Goal: Navigation & Orientation: Find specific page/section

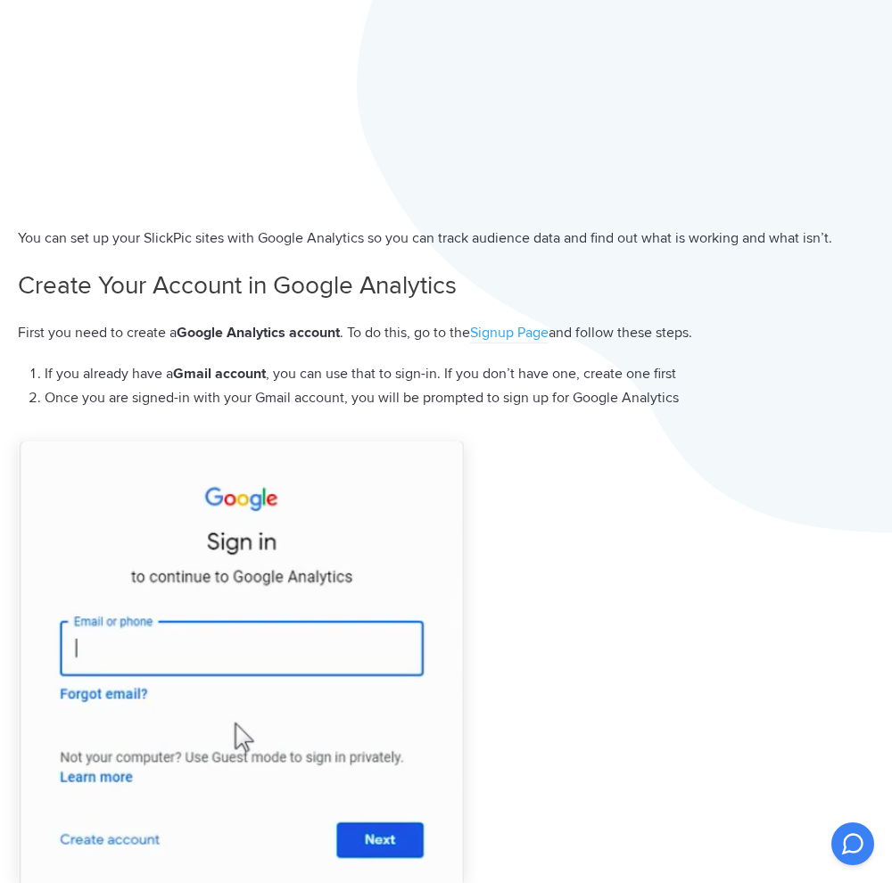
scroll to position [446, 0]
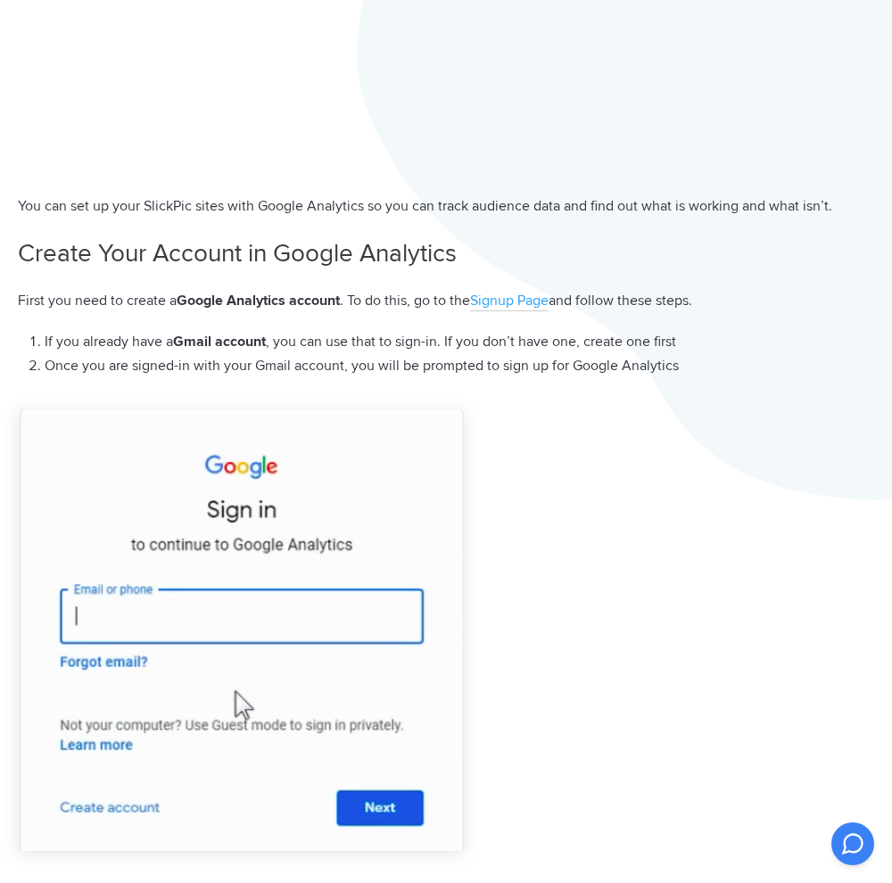
click at [512, 300] on link "Signup Page" at bounding box center [509, 302] width 78 height 20
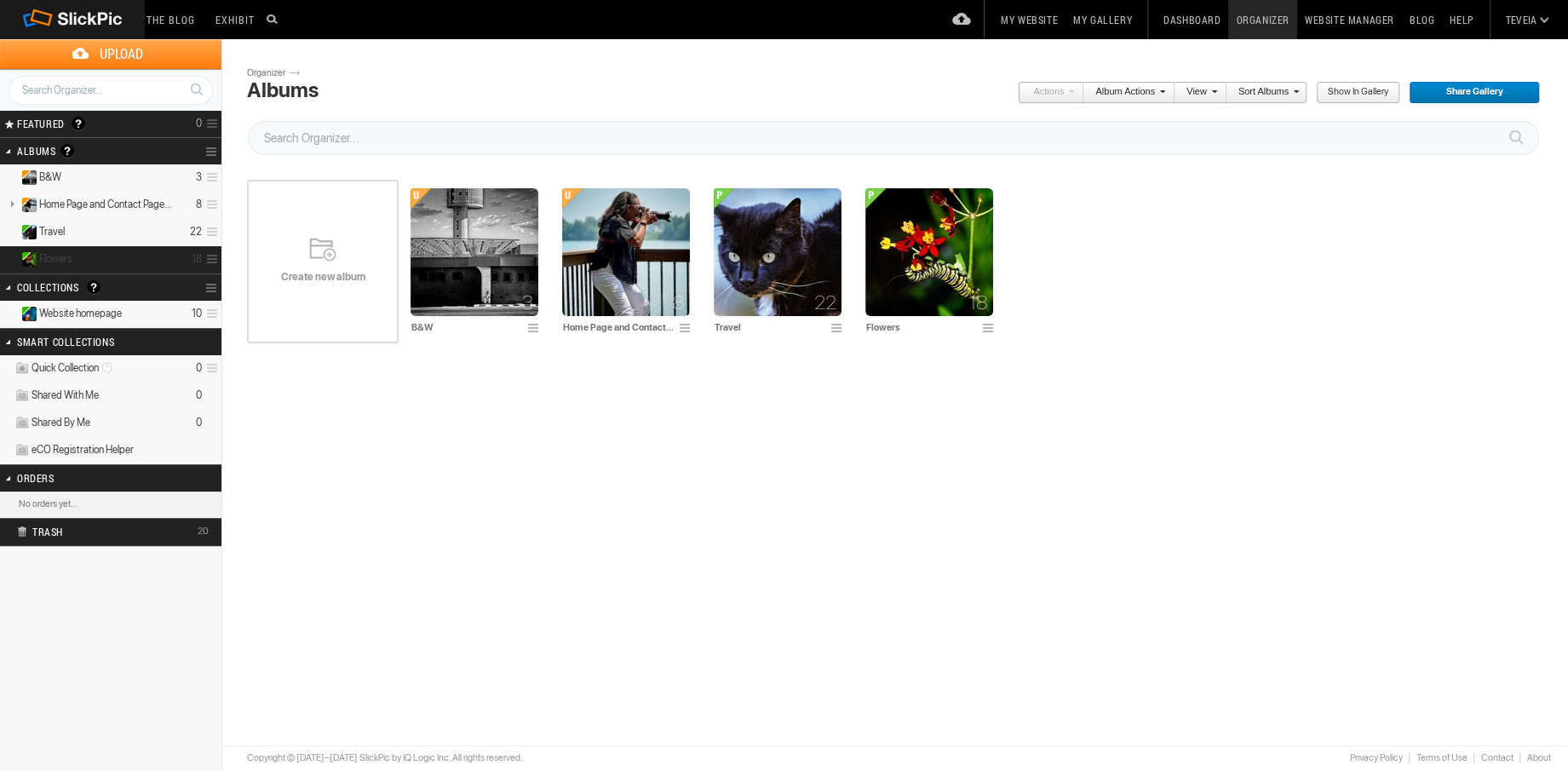
click at [99, 256] on details "Flowers 18" at bounding box center [111, 260] width 222 height 28
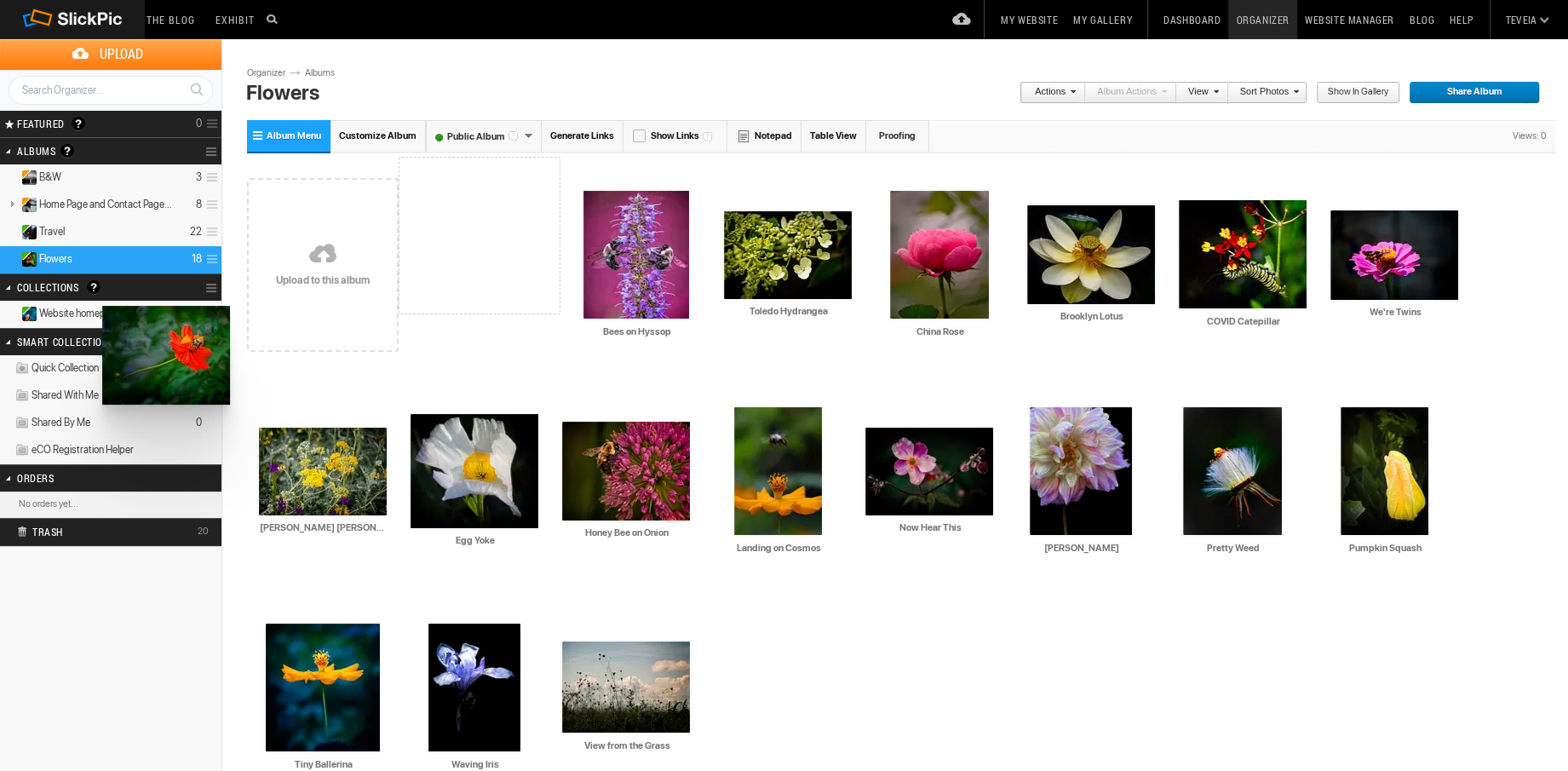
drag, startPoint x: 475, startPoint y: 253, endPoint x: 100, endPoint y: 306, distance: 378.7
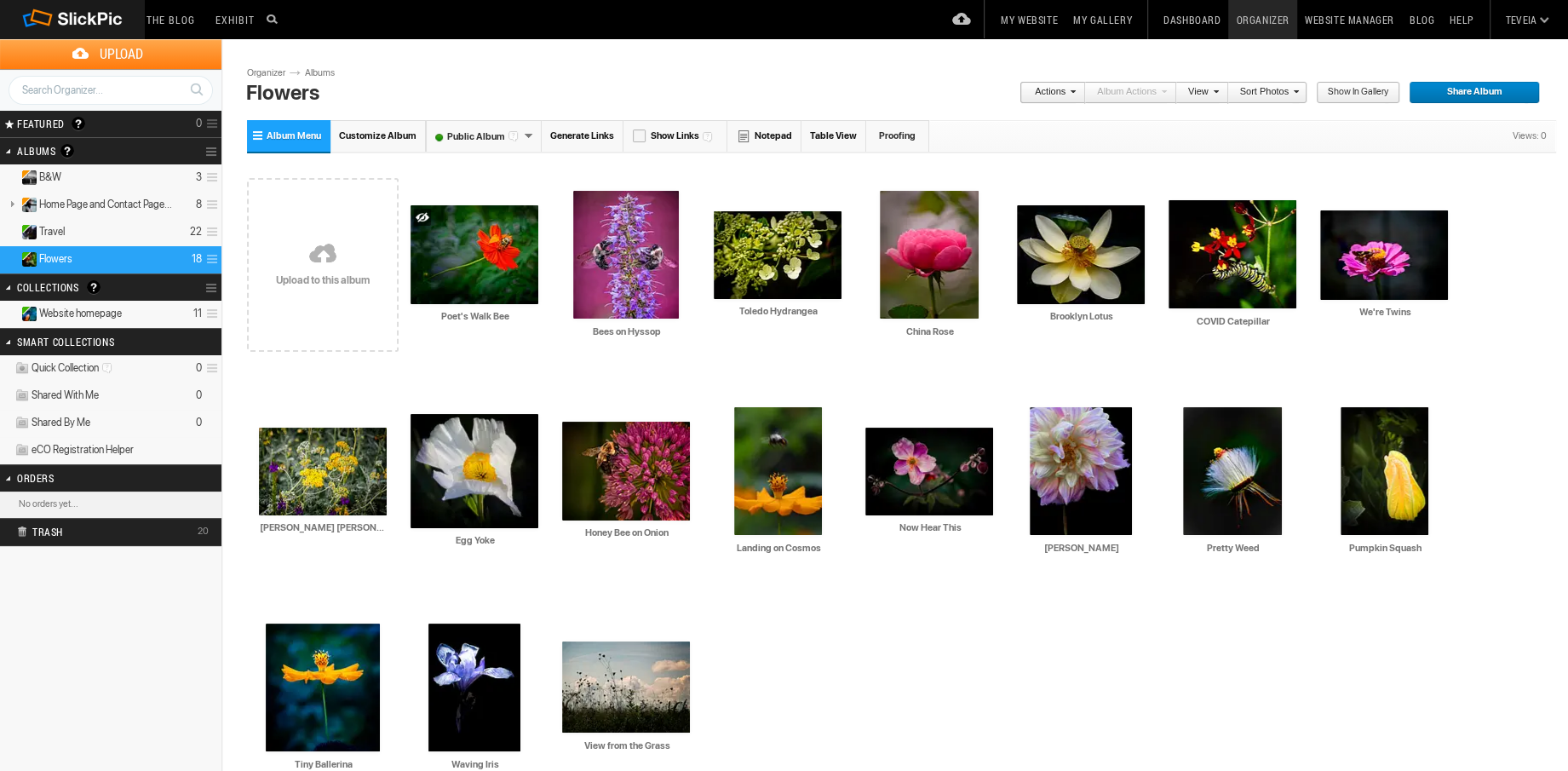
click at [102, 313] on span "Website homepage" at bounding box center [80, 313] width 82 height 13
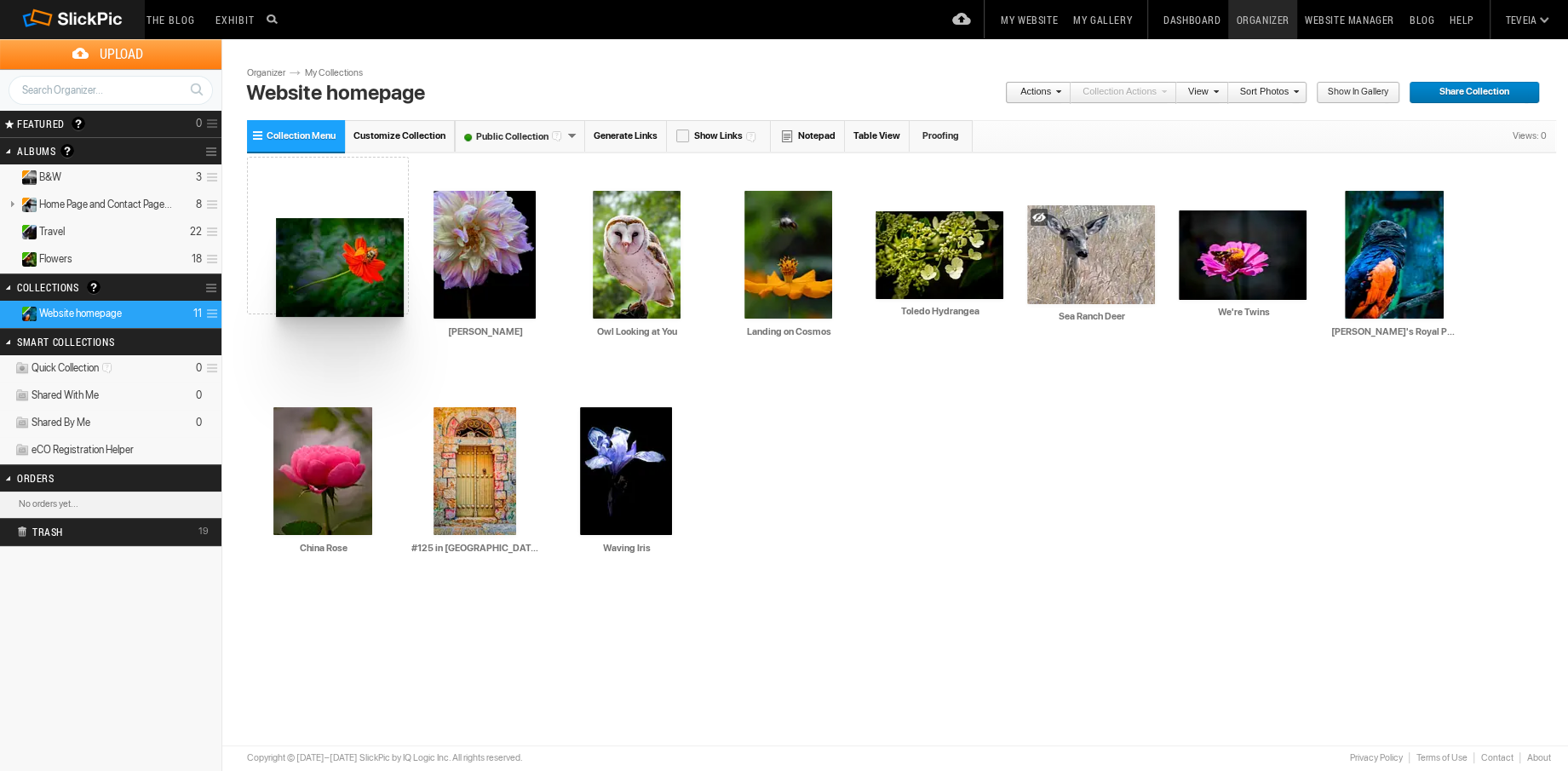
drag, startPoint x: 629, startPoint y: 460, endPoint x: 274, endPoint y: 218, distance: 429.6
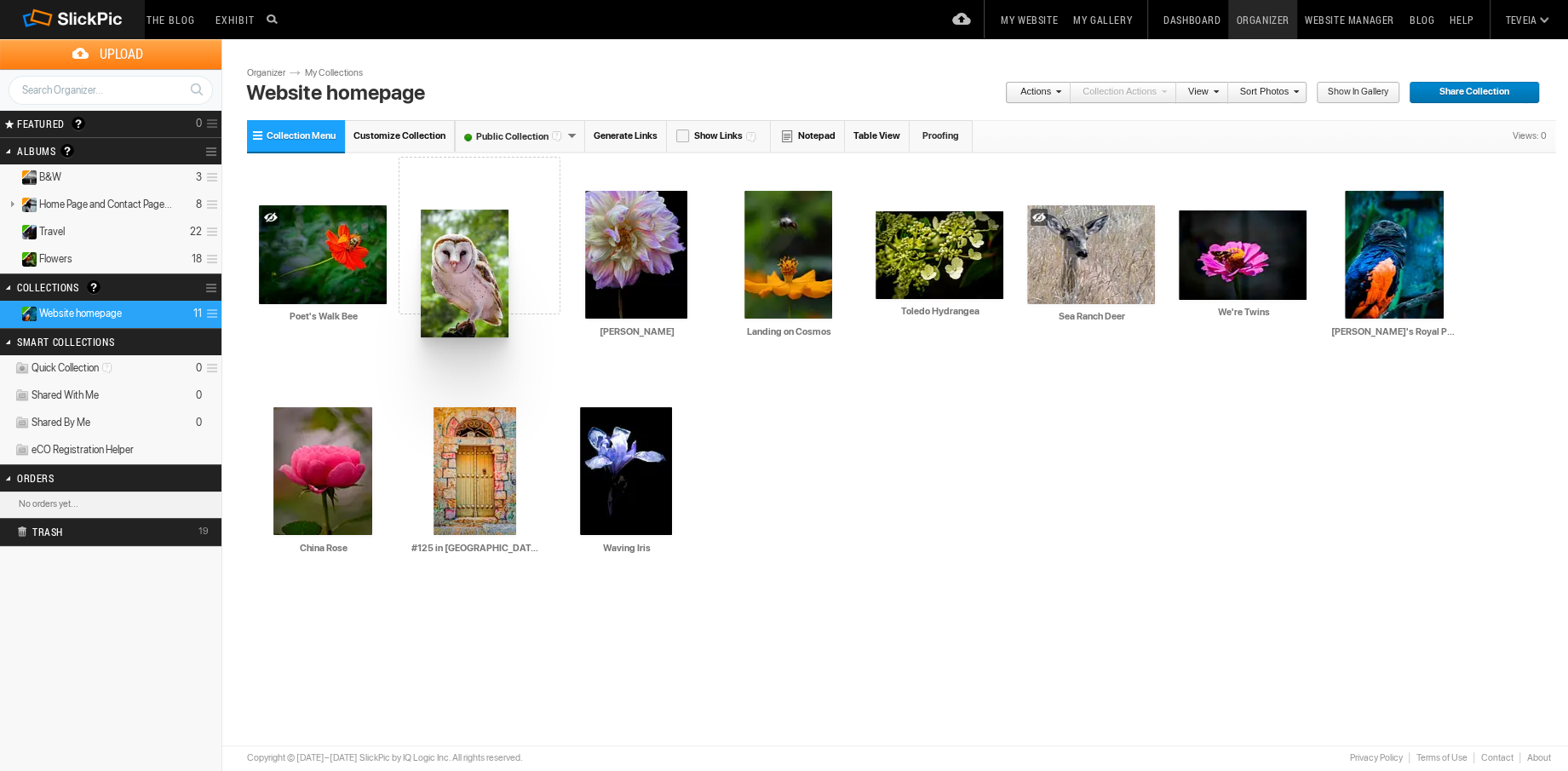
drag, startPoint x: 633, startPoint y: 272, endPoint x: 419, endPoint y: 209, distance: 223.1
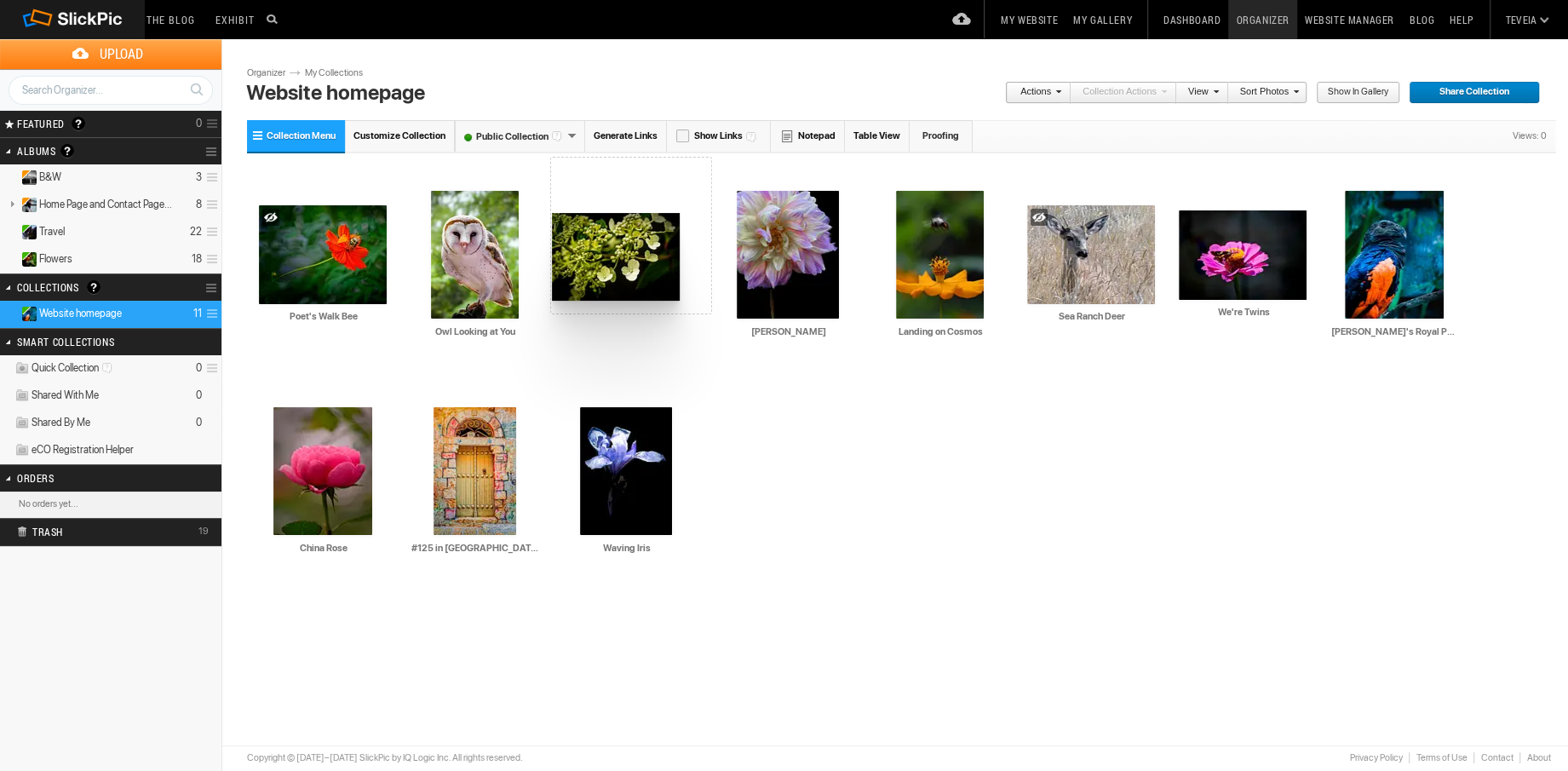
drag, startPoint x: 918, startPoint y: 249, endPoint x: 550, endPoint y: 213, distance: 369.8
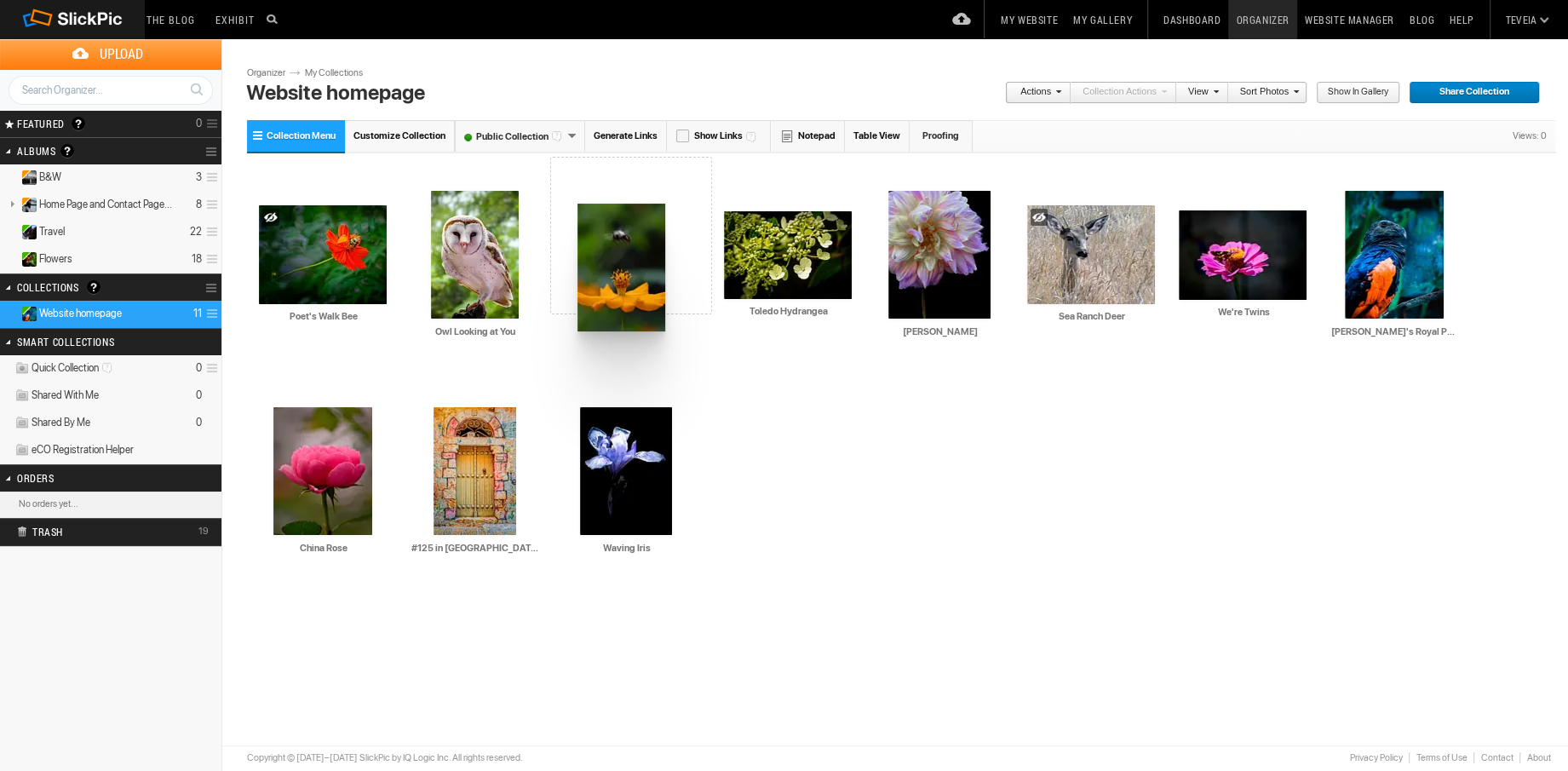
drag, startPoint x: 937, startPoint y: 256, endPoint x: 576, endPoint y: 203, distance: 364.9
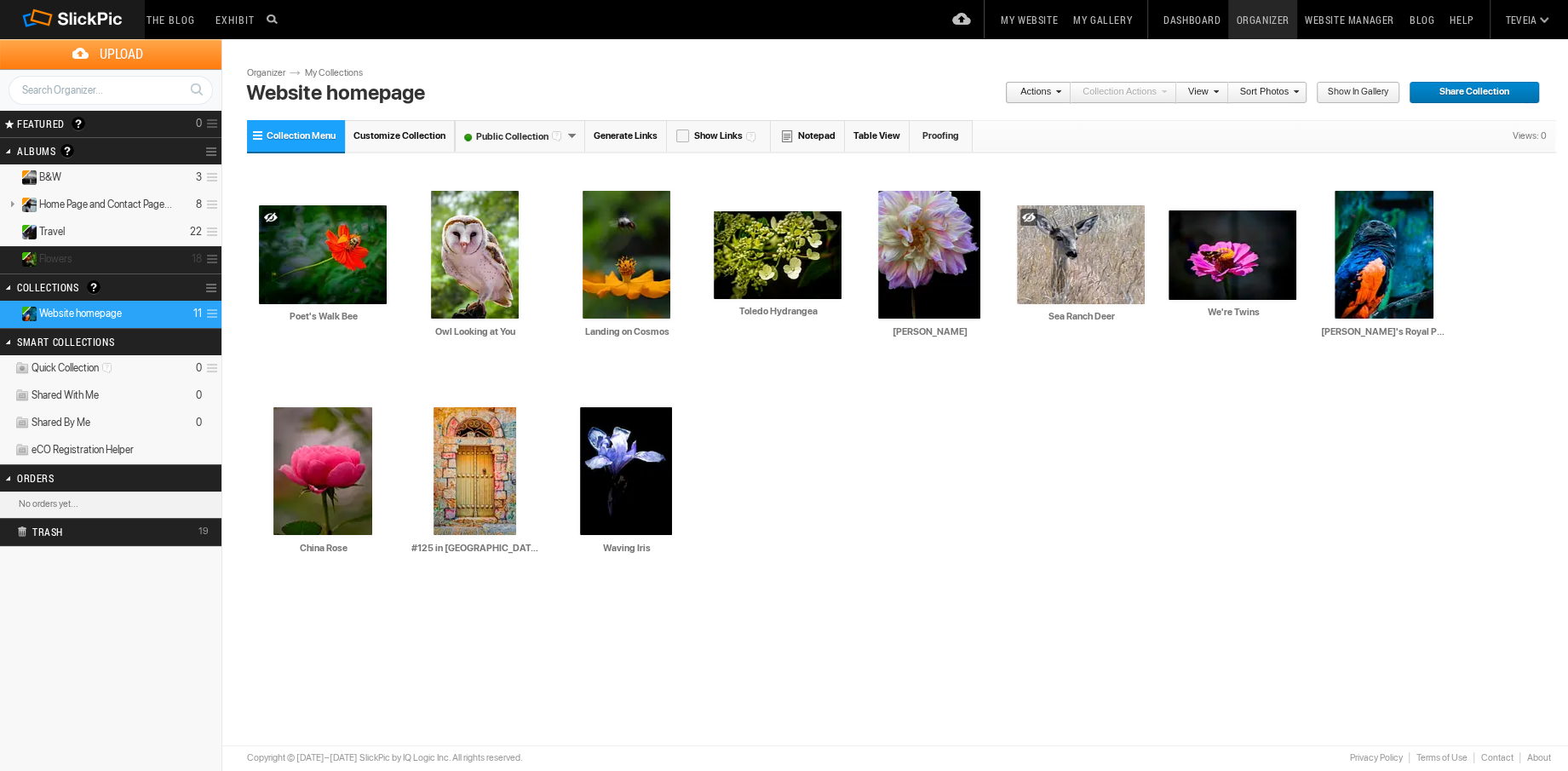
click at [82, 256] on details "Flowers 18" at bounding box center [111, 260] width 222 height 28
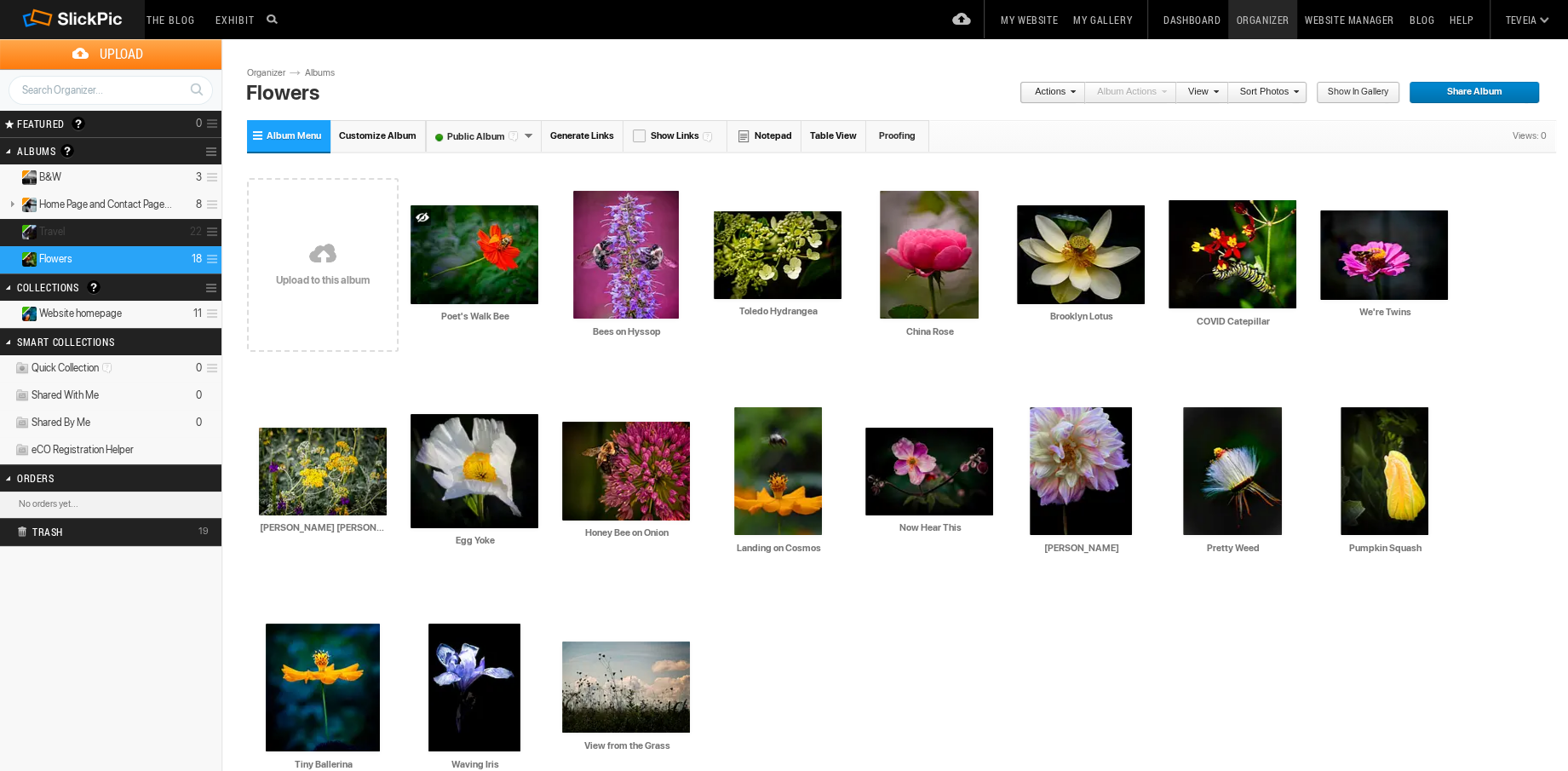
click at [96, 230] on details "Travel 22" at bounding box center [111, 232] width 222 height 28
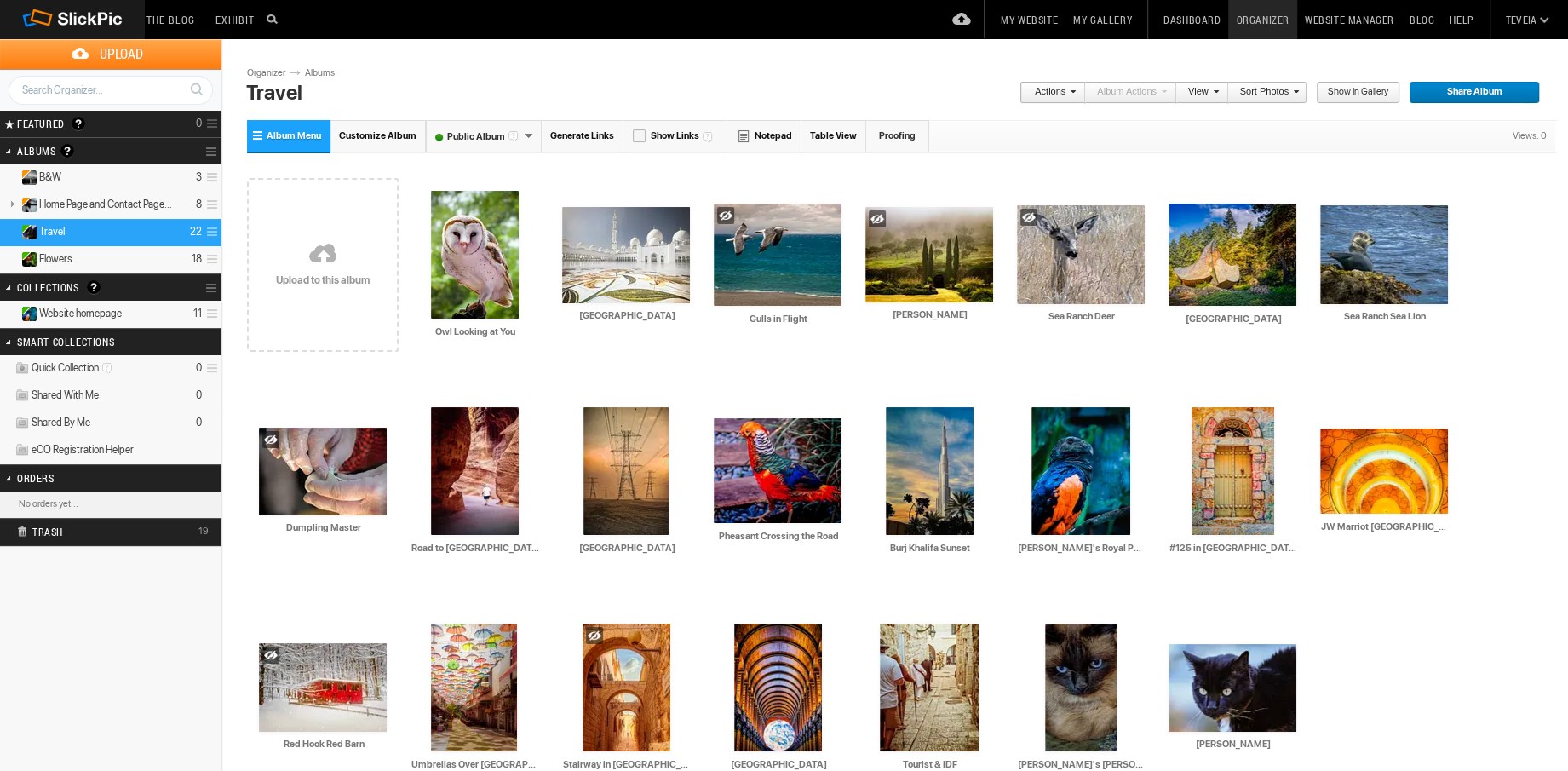
click at [65, 311] on span "Website homepage" at bounding box center [80, 313] width 82 height 13
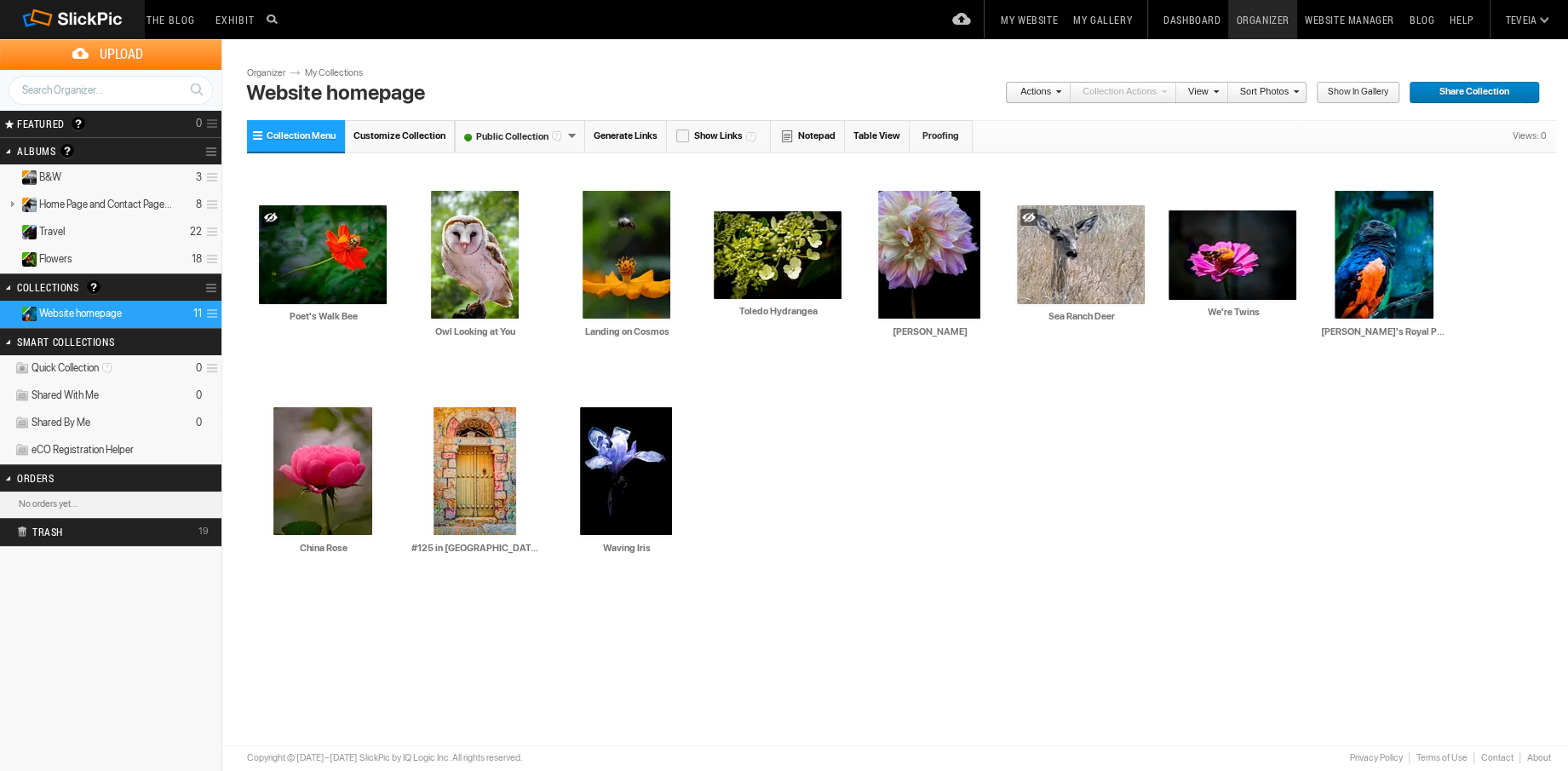
click at [1037, 22] on link "My Website" at bounding box center [1030, 19] width 73 height 39
click at [272, 220] on div at bounding box center [271, 217] width 17 height 17
click at [1029, 216] on div at bounding box center [1029, 217] width 17 height 17
click at [1033, 20] on link "My Website" at bounding box center [1030, 19] width 73 height 39
click at [118, 227] on details "Travel 22" at bounding box center [111, 232] width 222 height 28
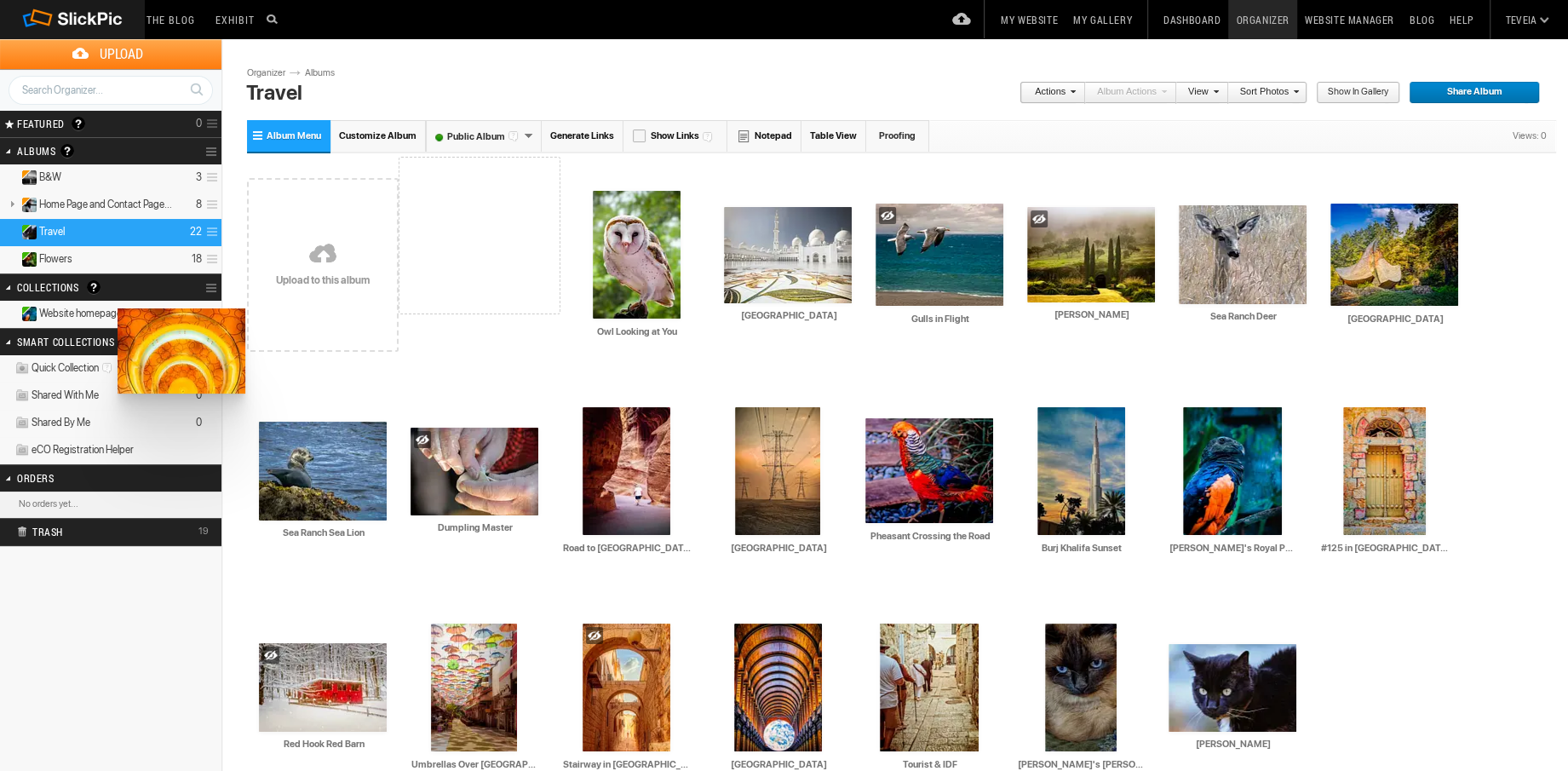
drag, startPoint x: 1354, startPoint y: 459, endPoint x: 116, endPoint y: 309, distance: 1247.1
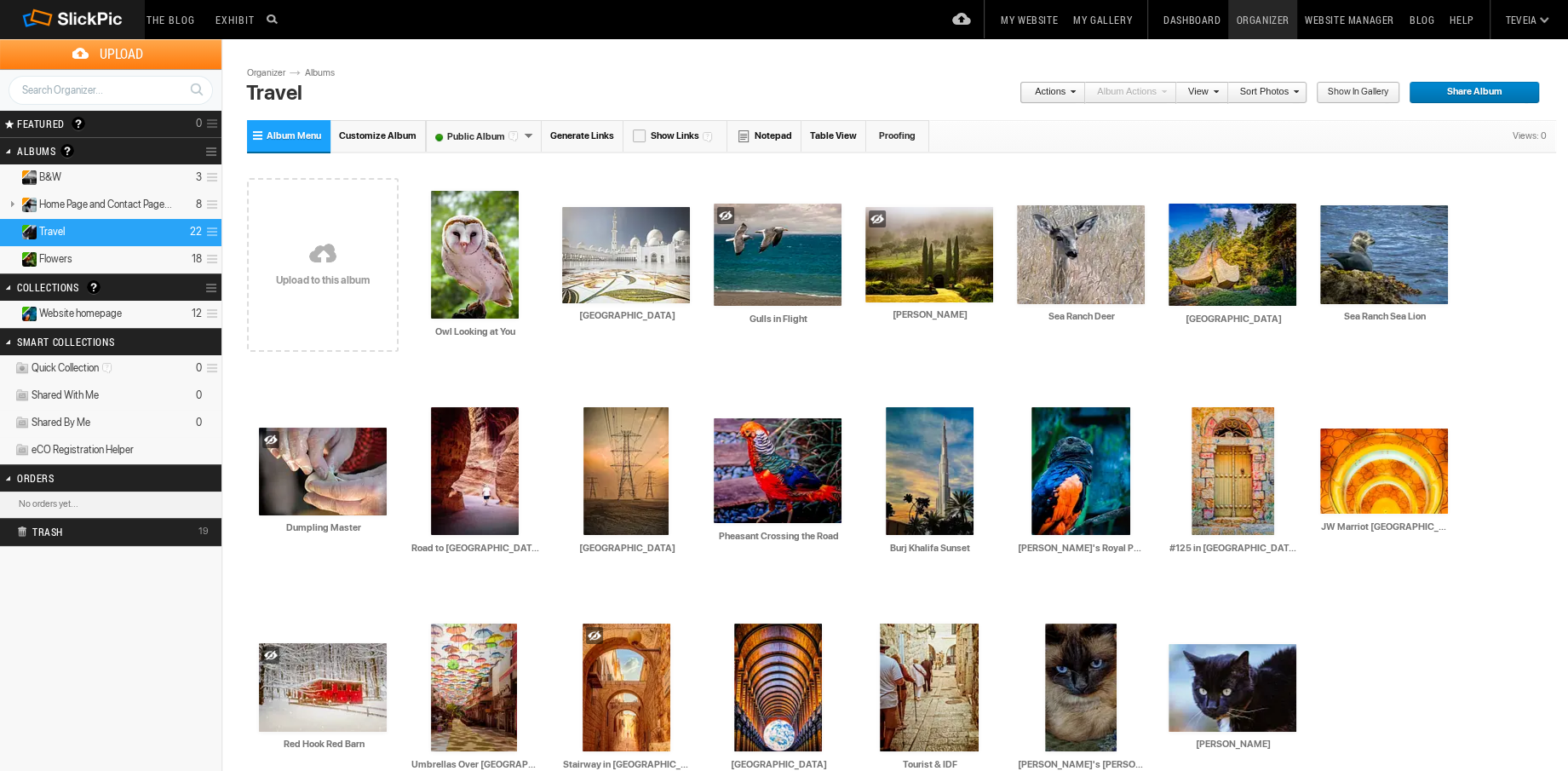
click at [116, 309] on span "Website homepage" at bounding box center [80, 313] width 82 height 13
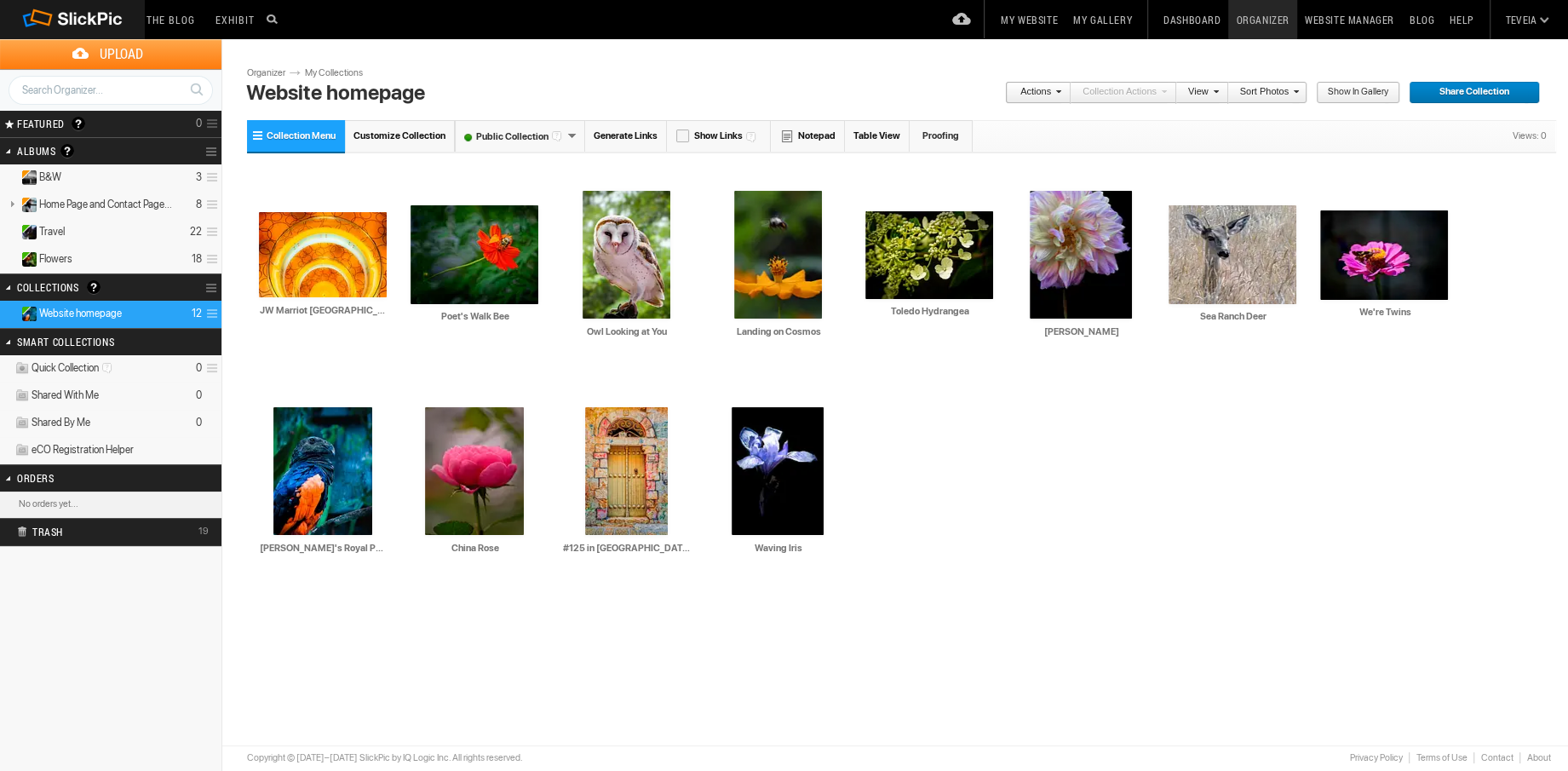
click at [1042, 22] on link "My Website" at bounding box center [1030, 19] width 73 height 39
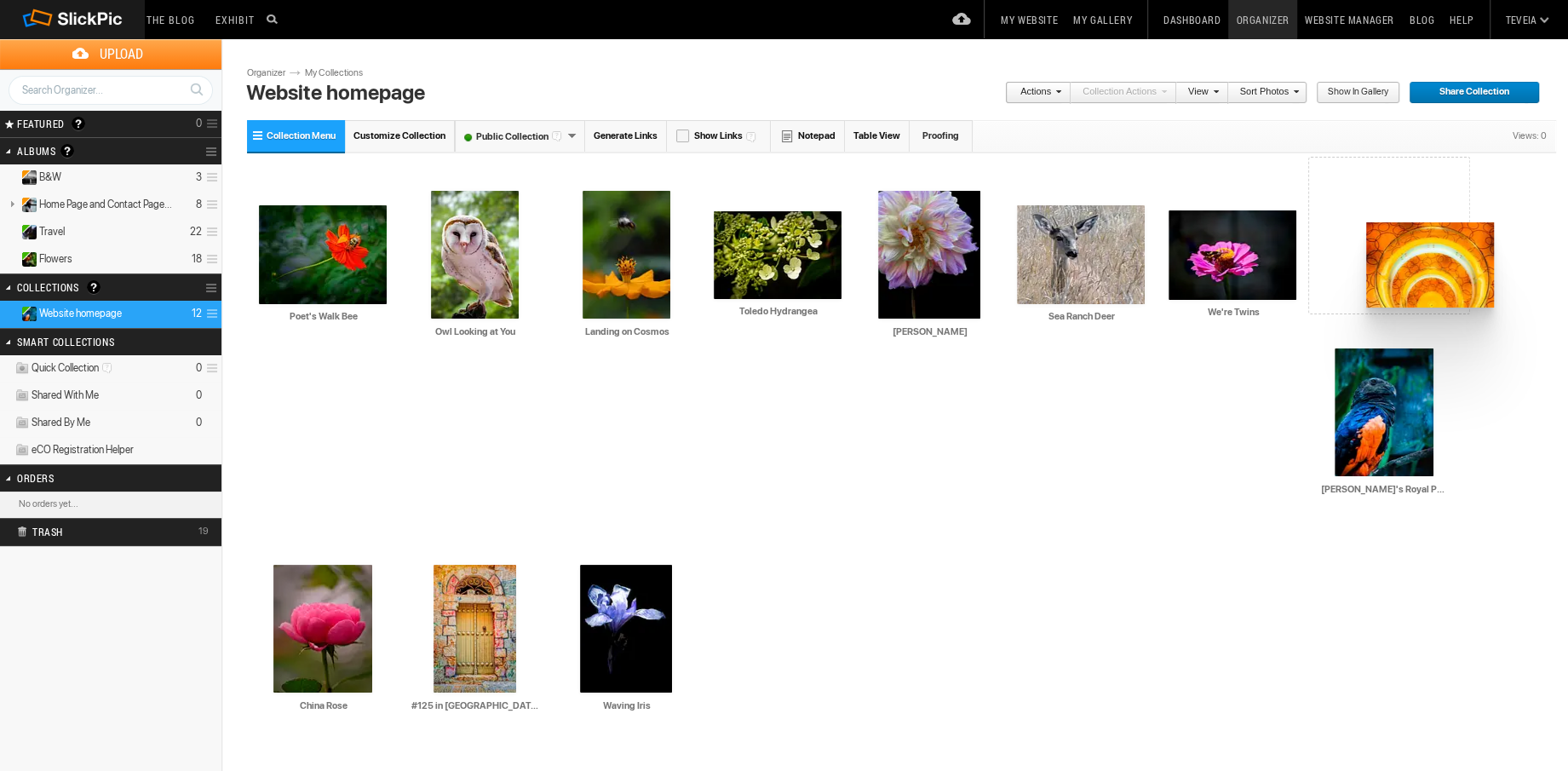
drag, startPoint x: 319, startPoint y: 248, endPoint x: 1364, endPoint y: 223, distance: 1045.3
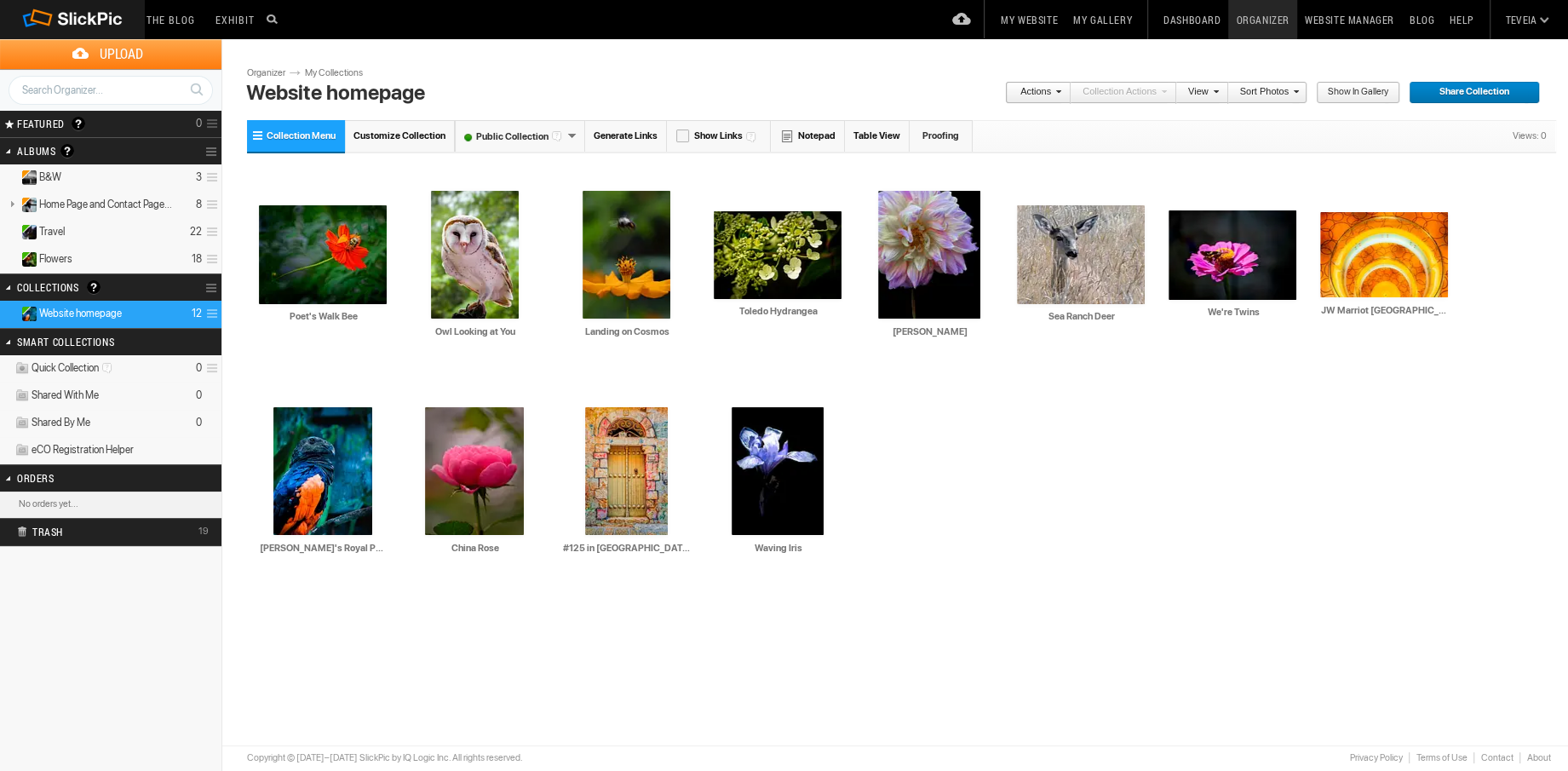
click at [1038, 20] on link "My Website" at bounding box center [1030, 19] width 73 height 39
